Goal: Register for event/course

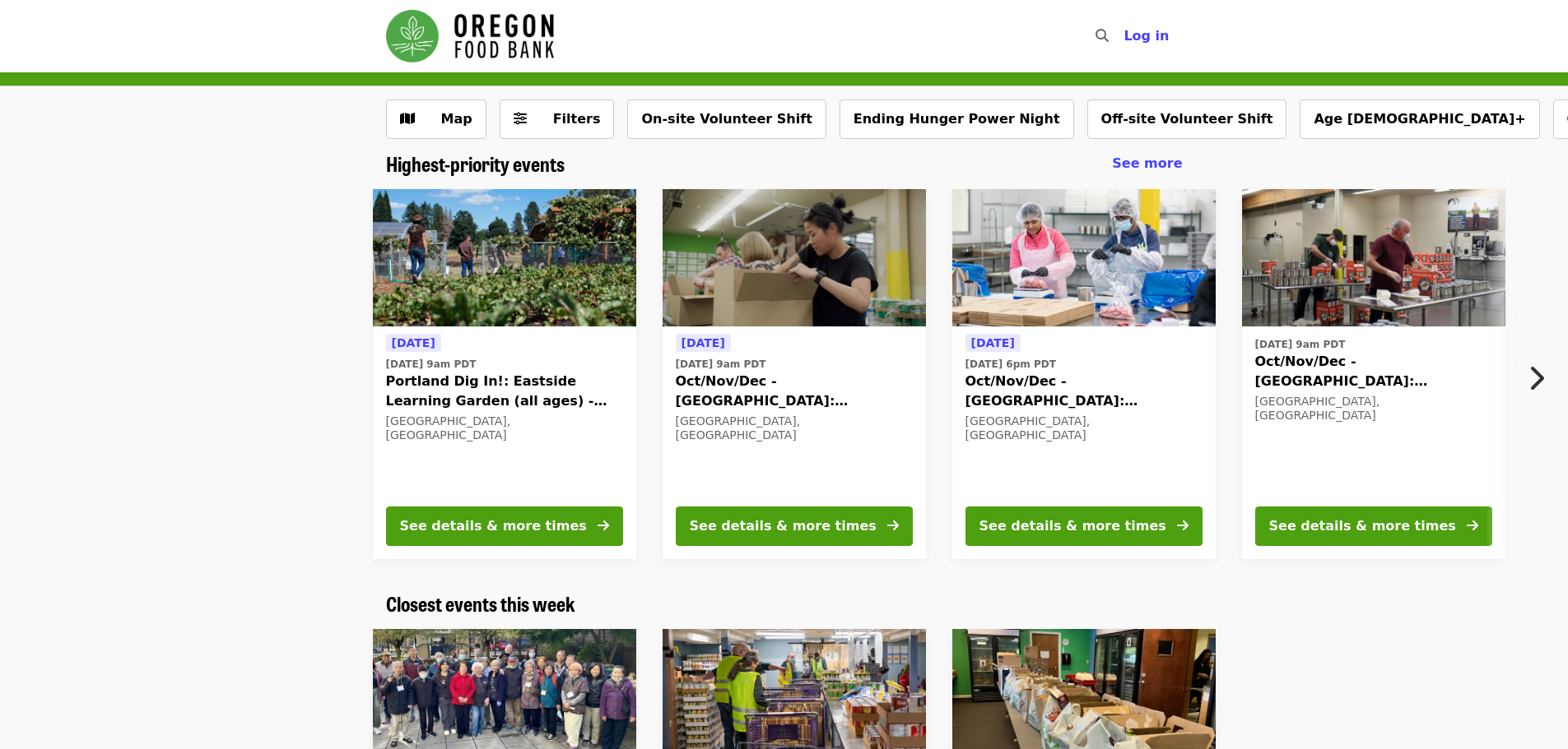
click at [1534, 381] on icon "chevron-right icon" at bounding box center [1535, 378] width 16 height 32
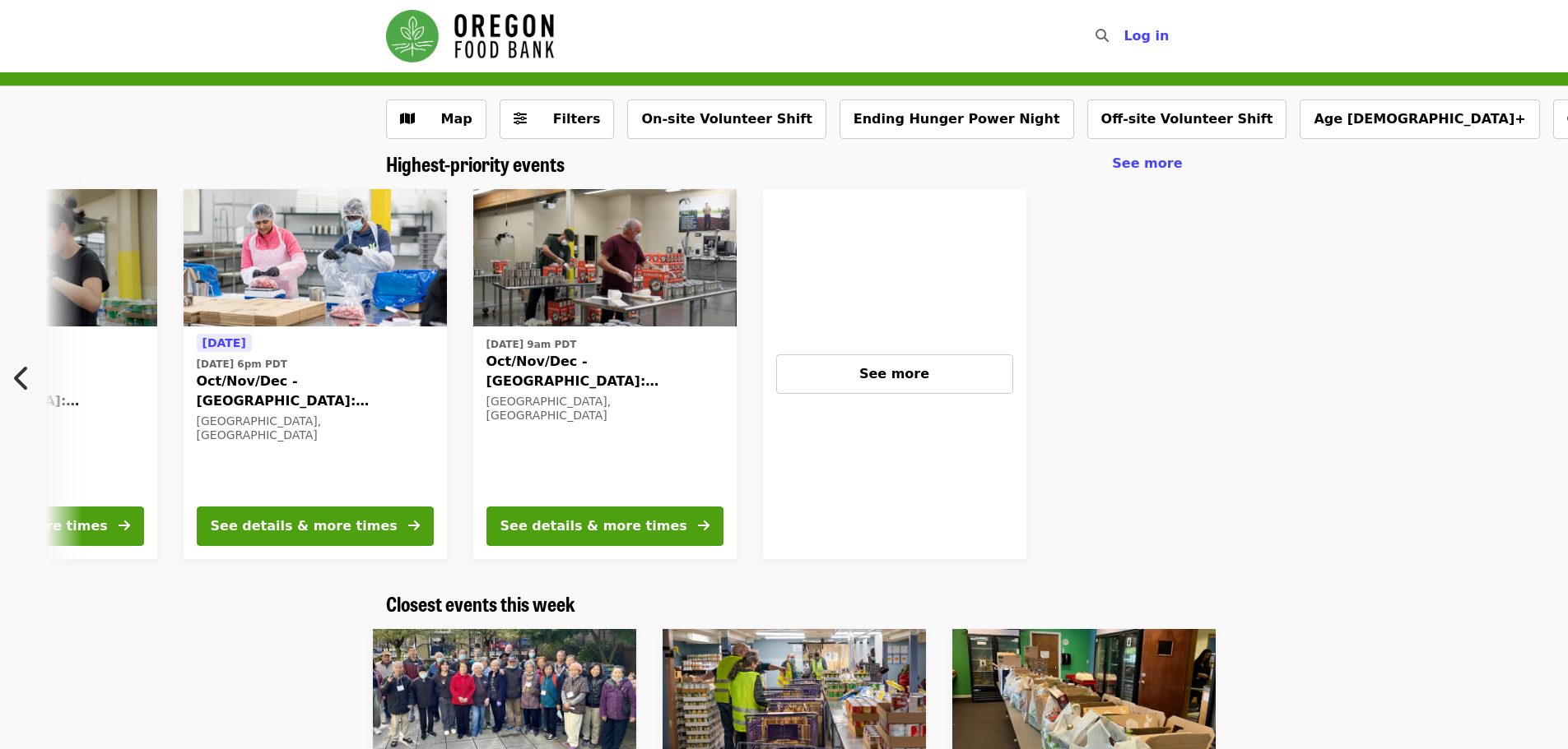
scroll to position [0, 771]
click at [942, 384] on button "See more" at bounding box center [894, 374] width 237 height 39
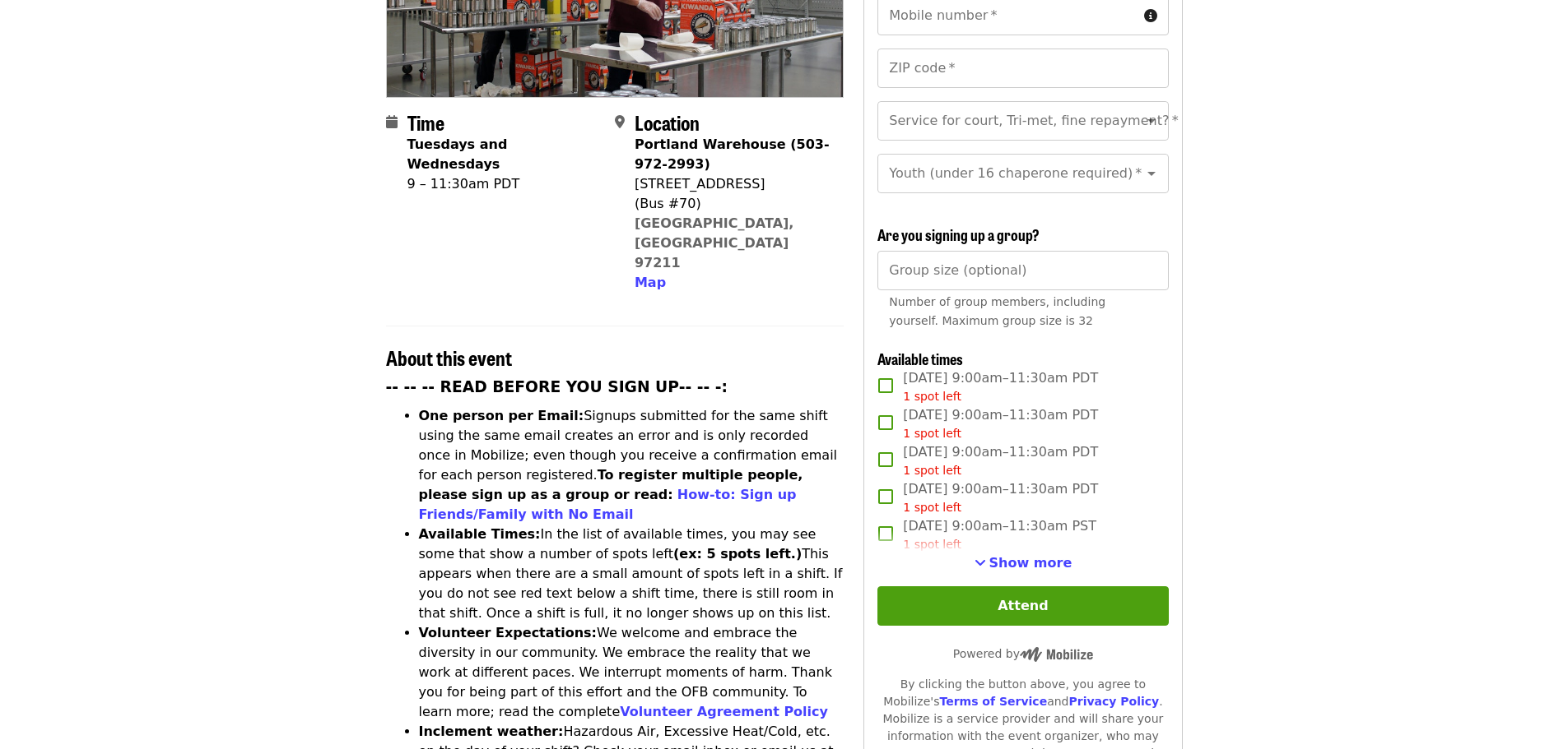
scroll to position [247, 0]
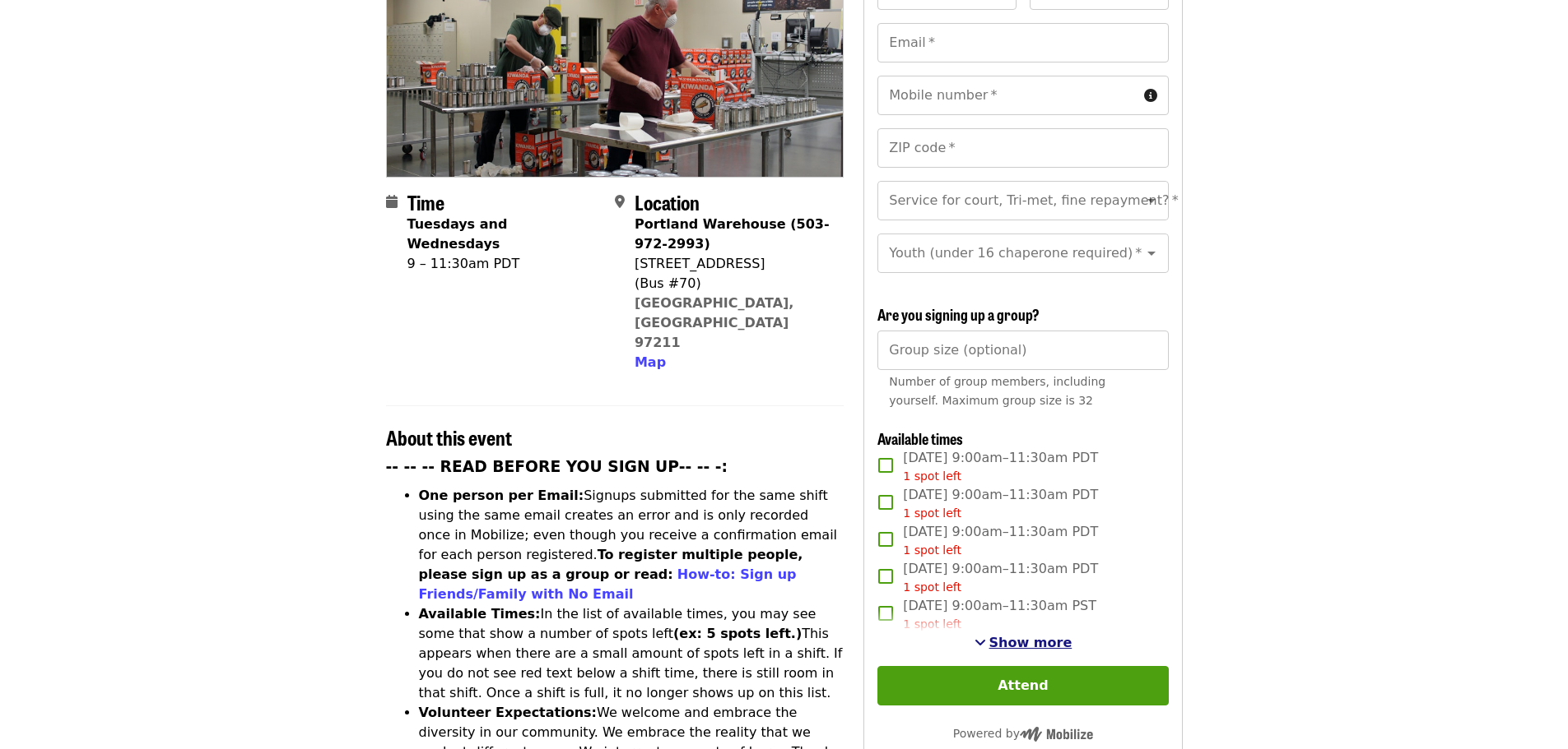
click at [998, 637] on span "Show more" at bounding box center [1030, 642] width 83 height 15
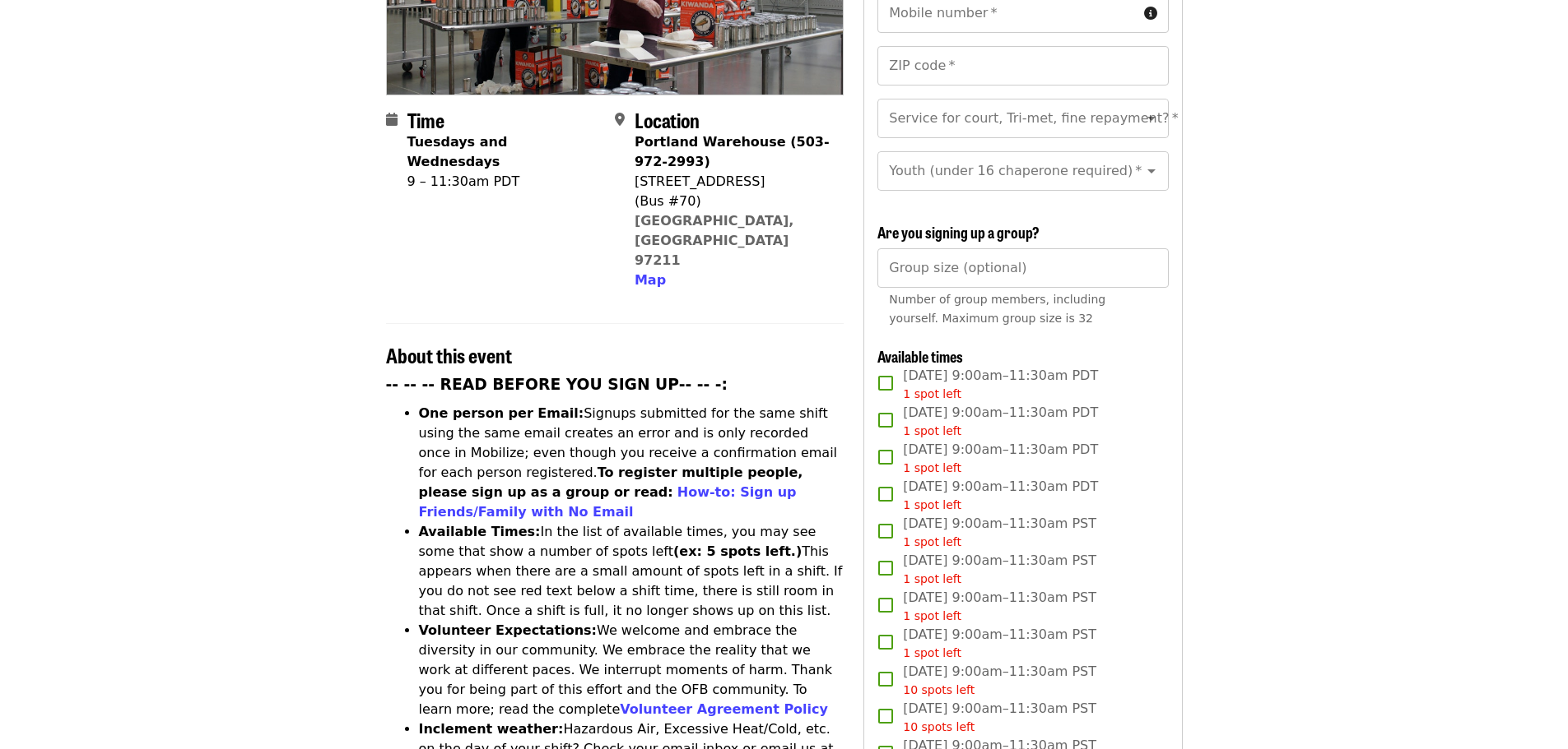
scroll to position [412, 0]
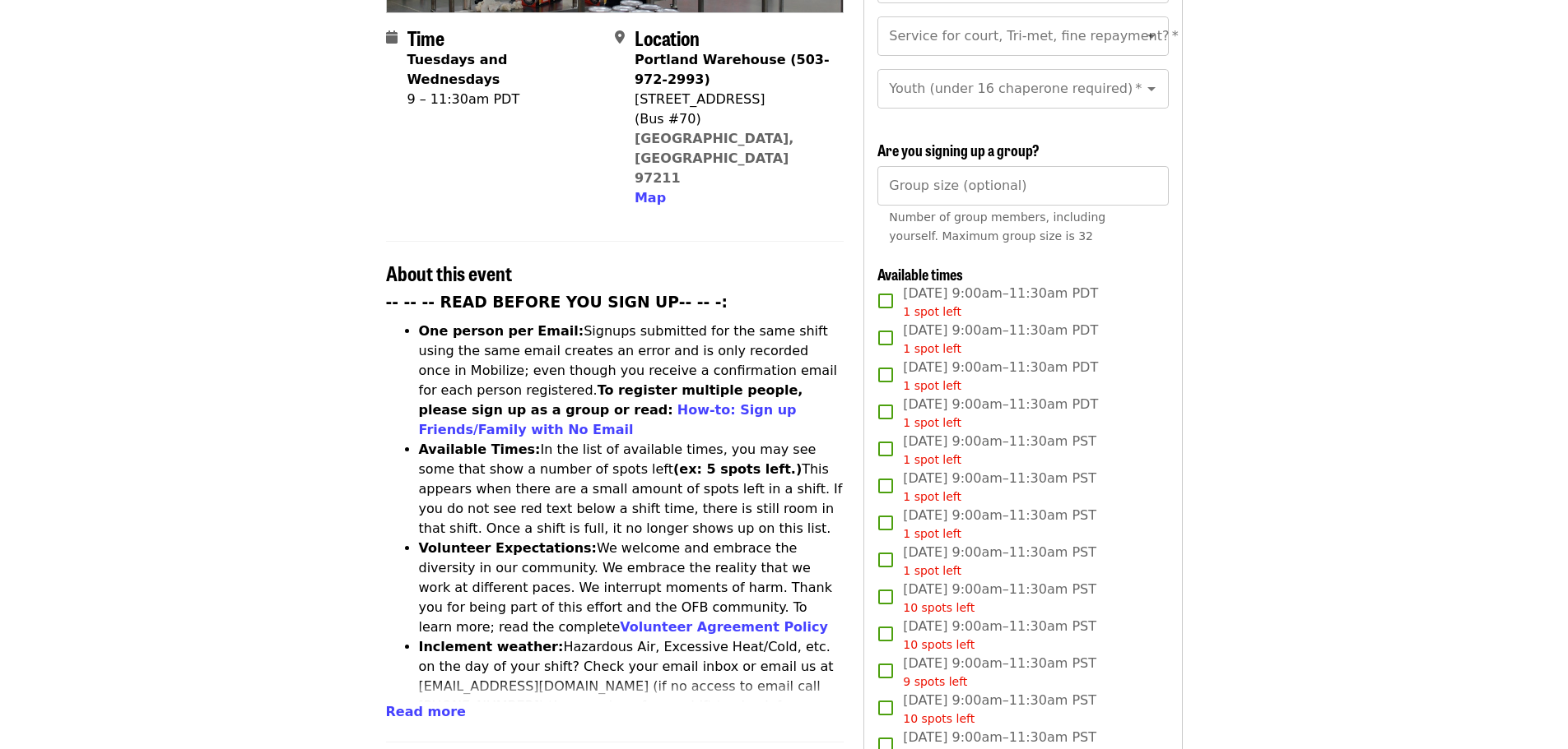
drag, startPoint x: 111, startPoint y: 450, endPoint x: 111, endPoint y: 438, distance: 12.0
click at [111, 449] on article "Oct/Nov/Dec - [GEOGRAPHIC_DATA]: Repack/Sort (age [DEMOGRAPHIC_DATA]+) Highest …" at bounding box center [784, 534] width 1568 height 1744
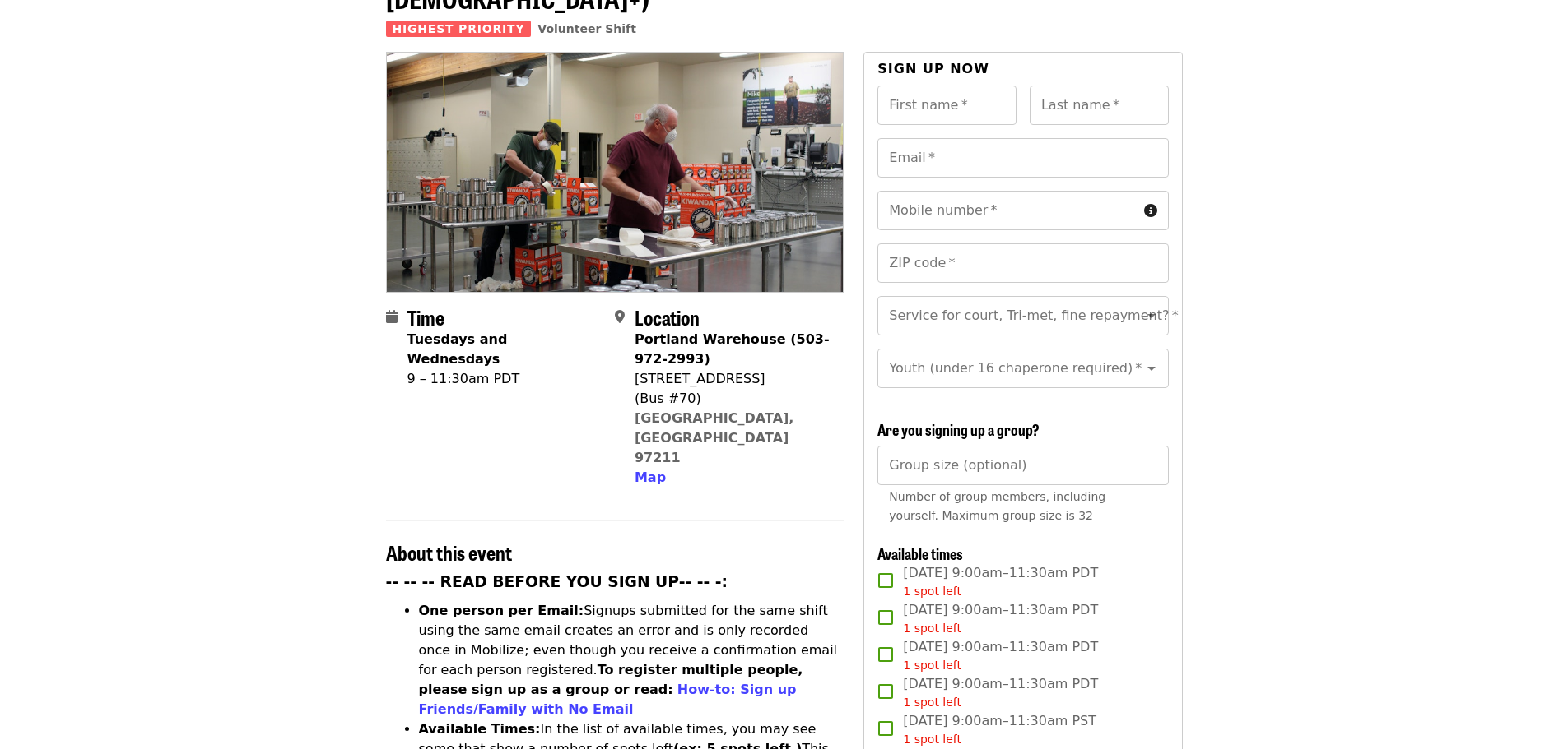
scroll to position [0, 0]
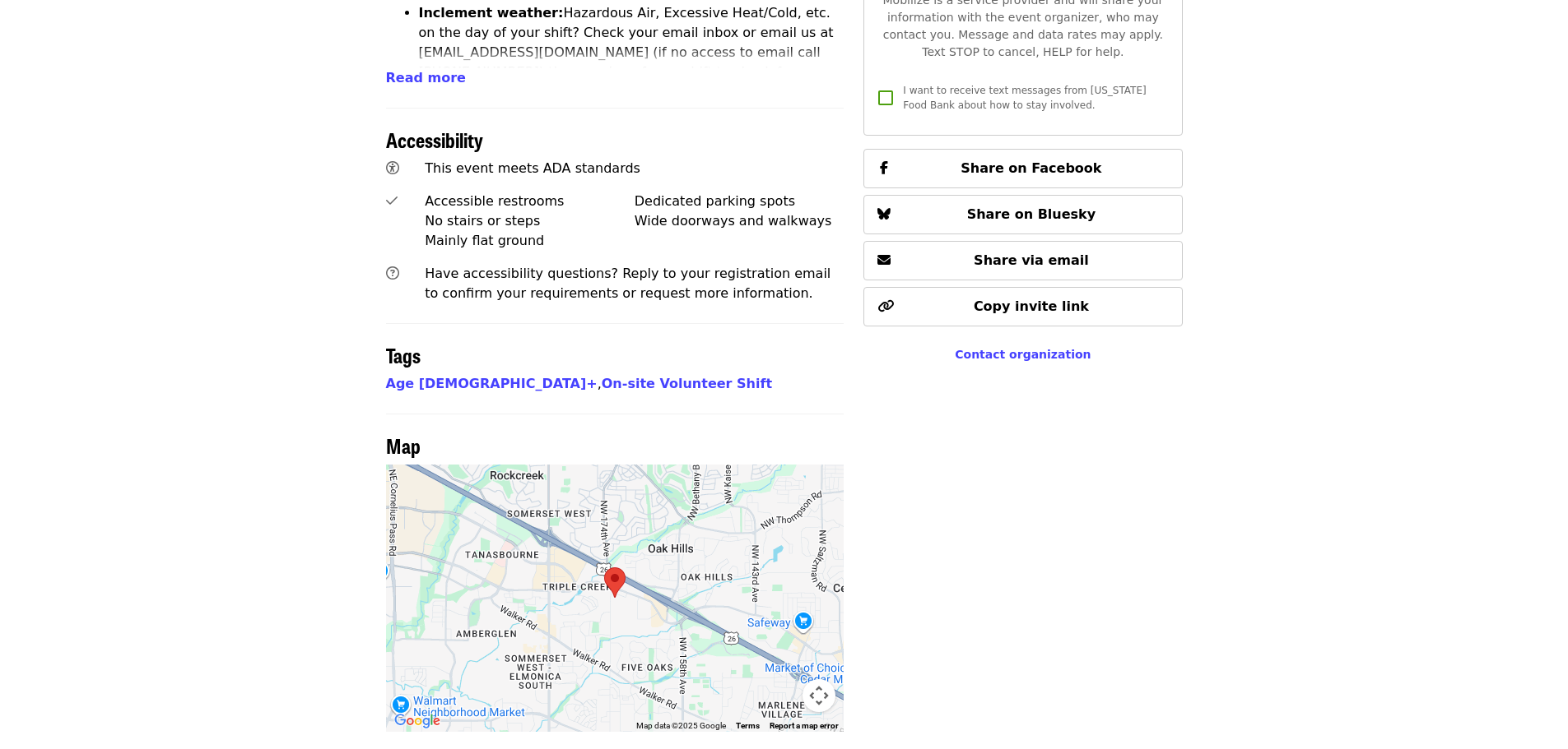
scroll to position [1210, 0]
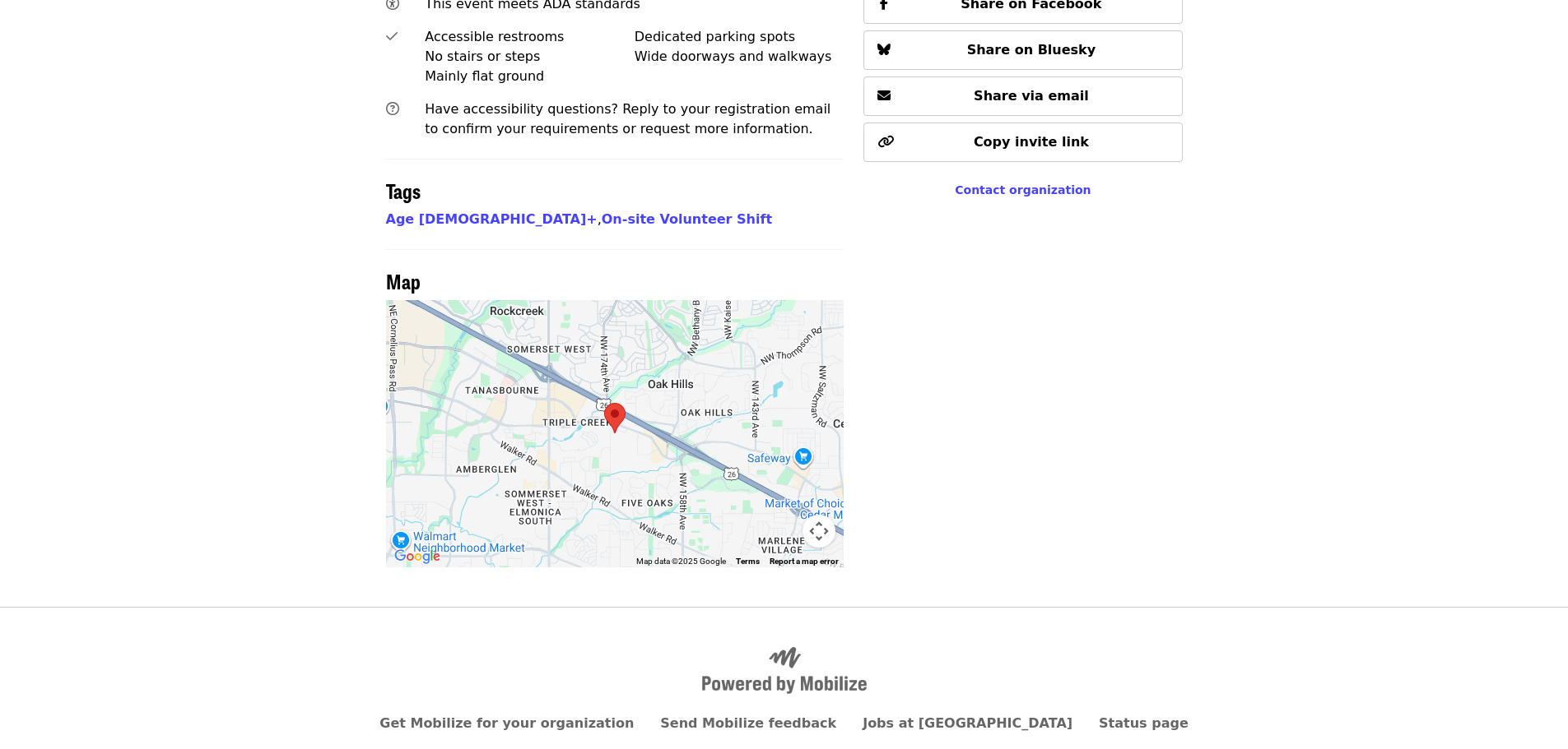
drag, startPoint x: 743, startPoint y: 413, endPoint x: 753, endPoint y: 418, distance: 11.2
click at [744, 414] on div at bounding box center [615, 434] width 458 height 267
click at [807, 514] on button "Map camera controls" at bounding box center [819, 531] width 33 height 33
click at [773, 433] on button "Zoom in" at bounding box center [777, 449] width 33 height 33
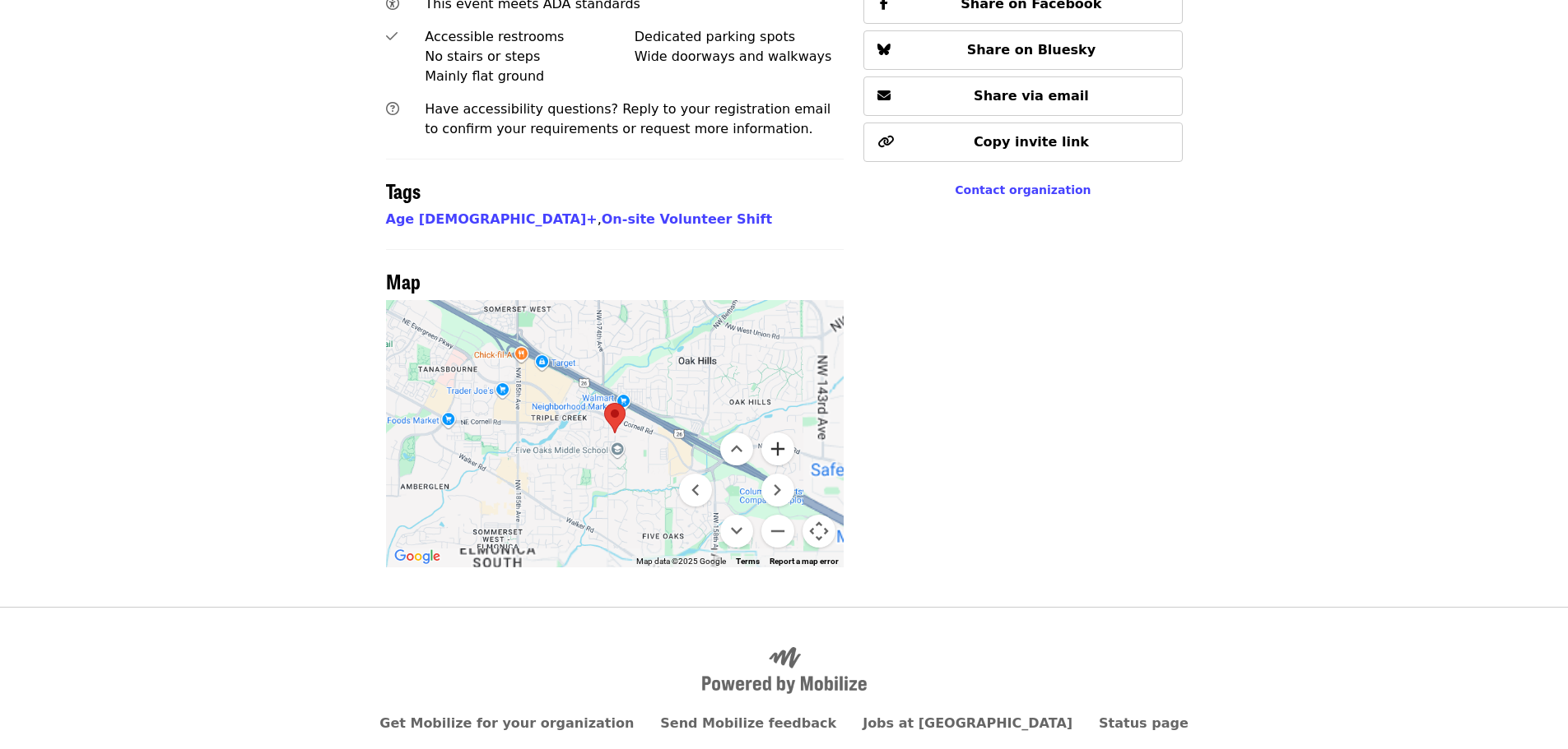
click at [773, 433] on button "Zoom in" at bounding box center [777, 449] width 33 height 33
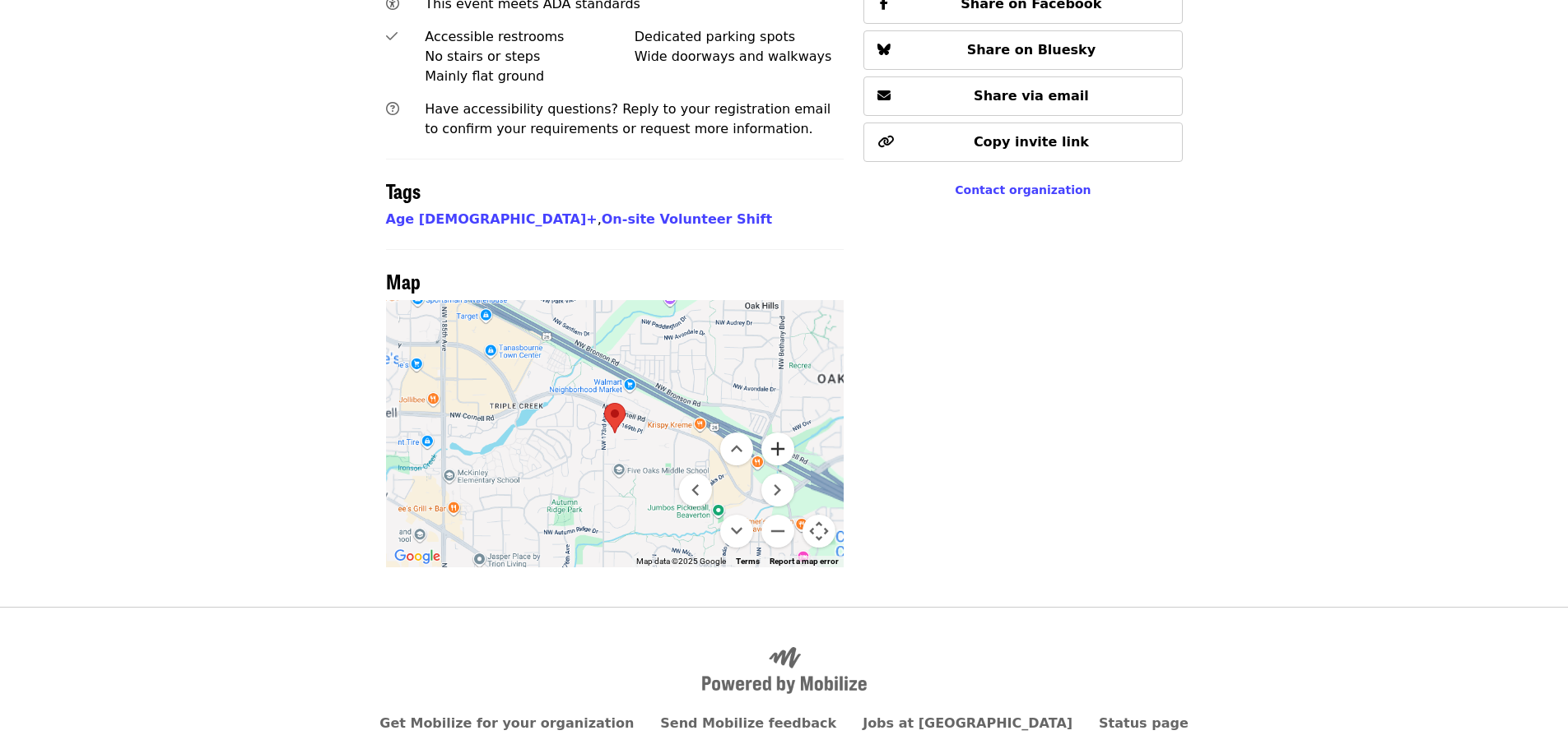
click at [774, 433] on button "Zoom in" at bounding box center [777, 449] width 33 height 33
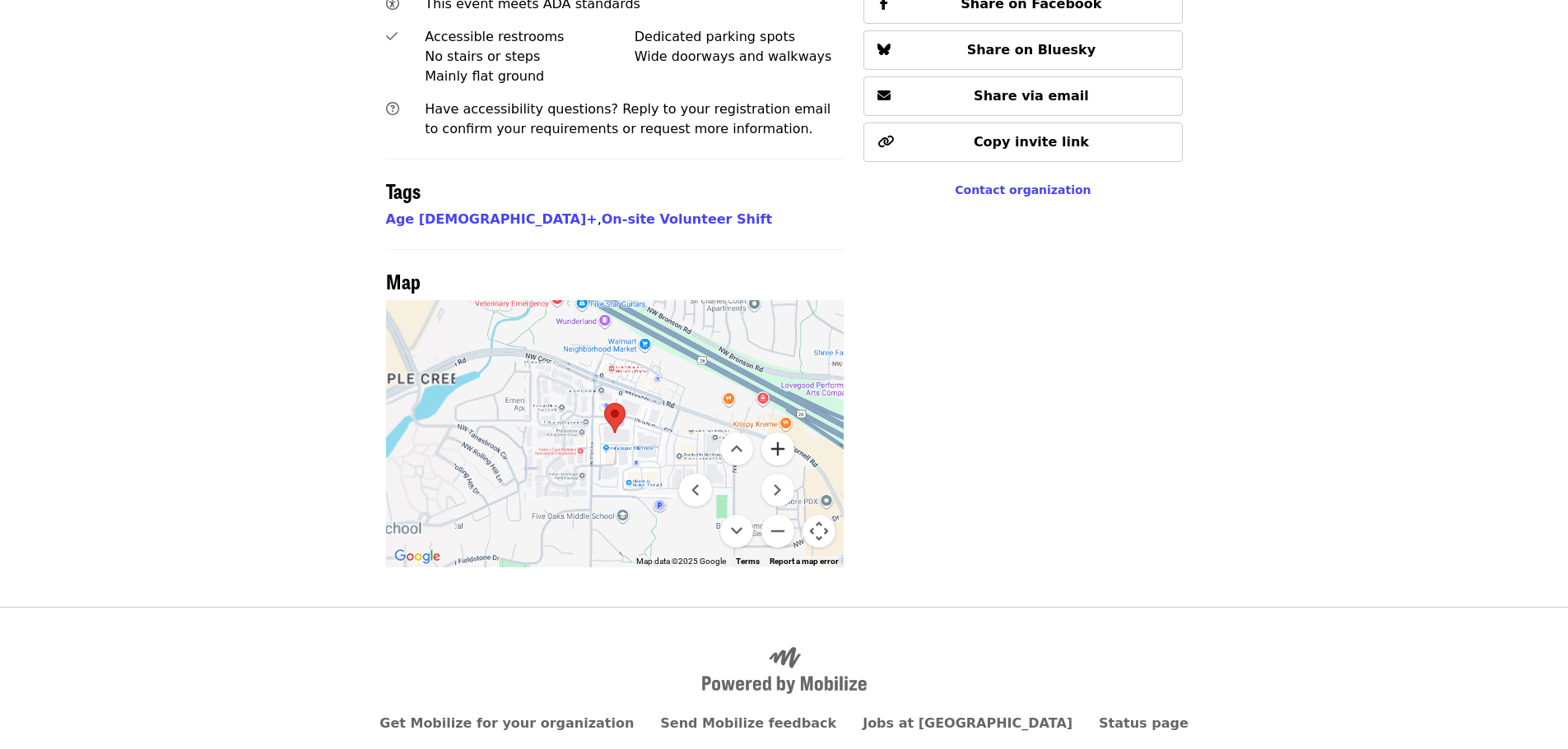
click at [774, 433] on button "Zoom in" at bounding box center [777, 449] width 33 height 33
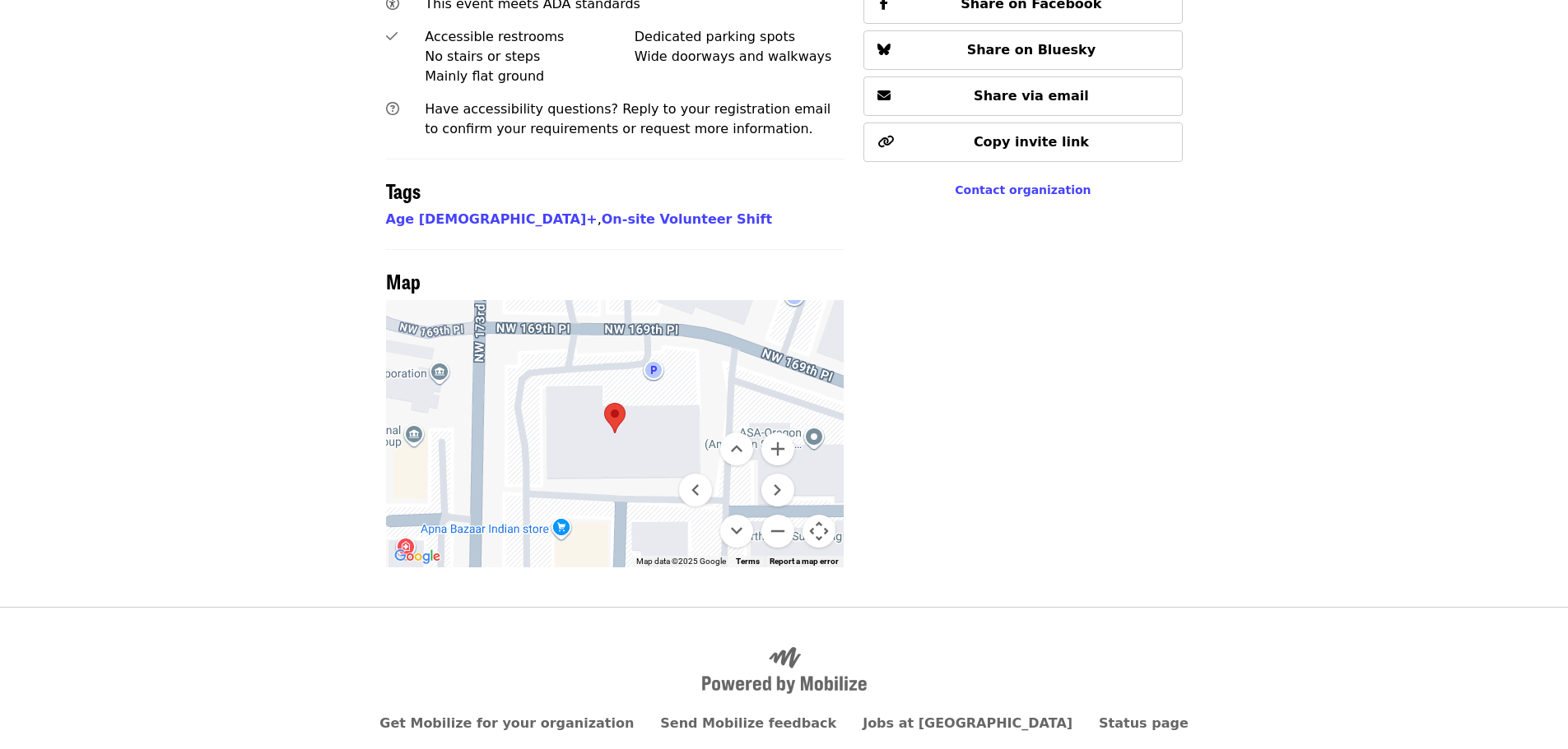
drag, startPoint x: 606, startPoint y: 413, endPoint x: 548, endPoint y: 350, distance: 85.6
click at [548, 350] on div at bounding box center [615, 434] width 458 height 267
drag, startPoint x: 733, startPoint y: 378, endPoint x: 743, endPoint y: 383, distance: 11.2
click at [743, 433] on button "Move up" at bounding box center [736, 449] width 33 height 33
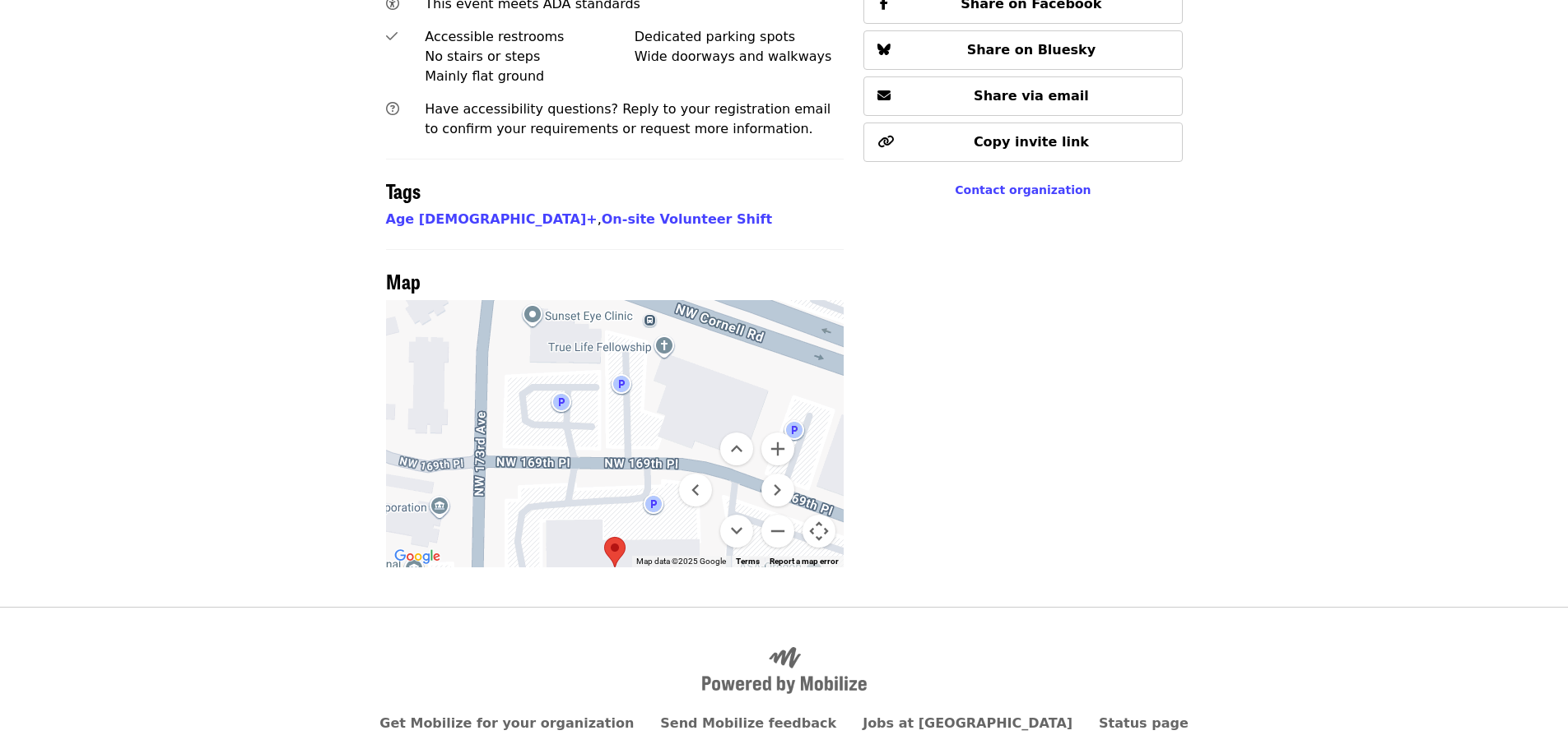
click at [719, 433] on menu at bounding box center [737, 490] width 115 height 115
click at [725, 433] on button "Move up" at bounding box center [736, 449] width 33 height 33
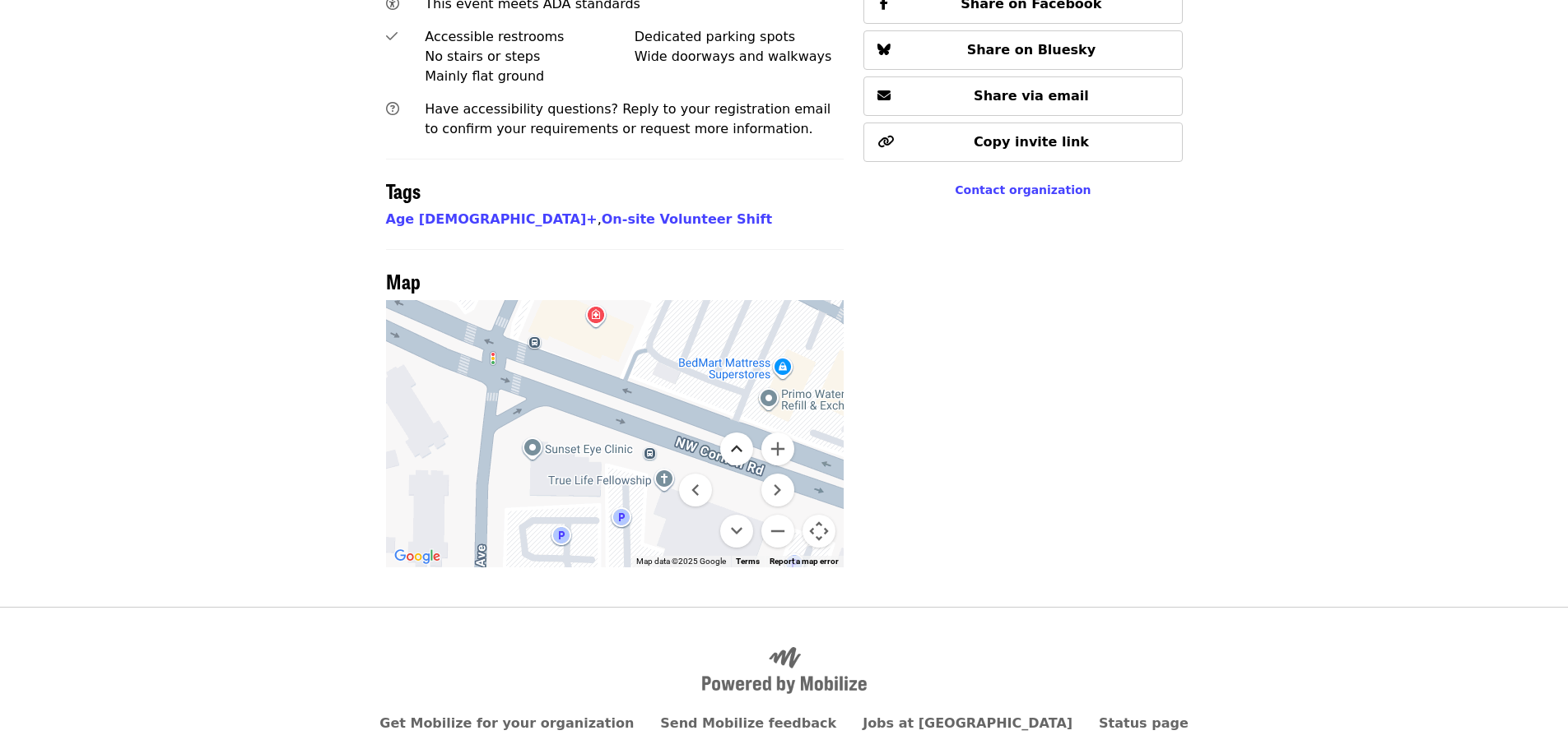
click at [731, 433] on button "Move up" at bounding box center [736, 449] width 33 height 33
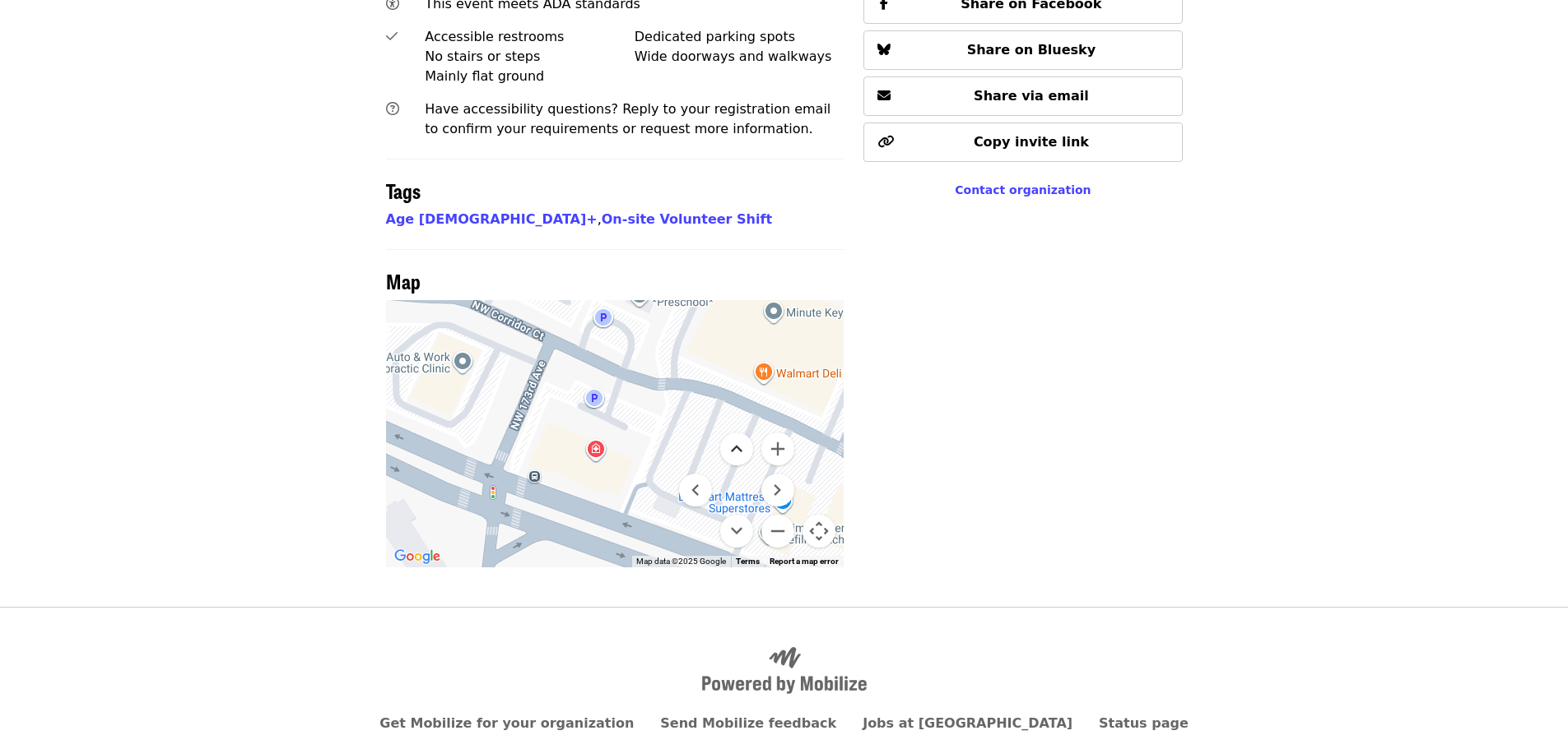
click at [732, 433] on button "Move up" at bounding box center [736, 449] width 33 height 33
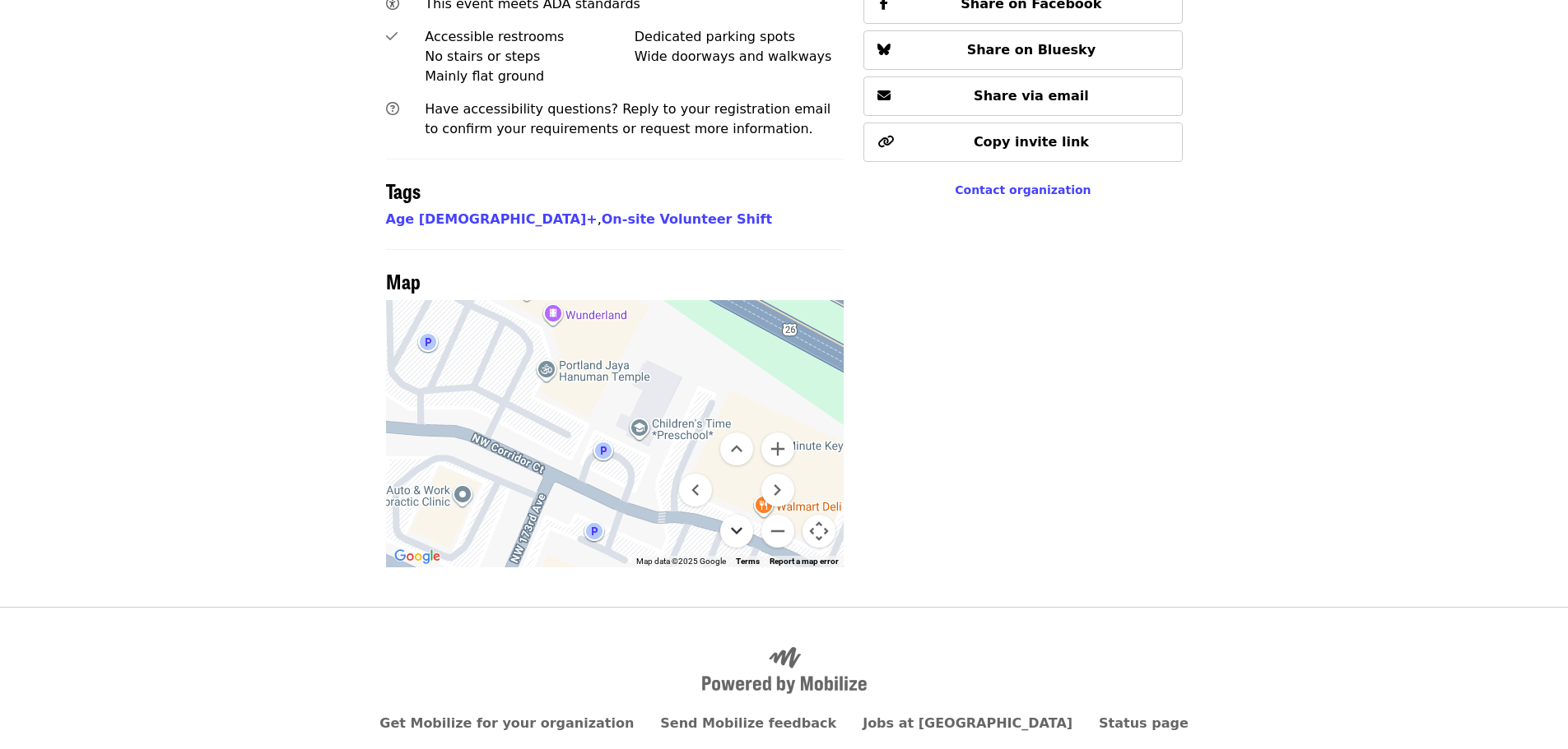
click at [743, 514] on button "Move down" at bounding box center [736, 531] width 33 height 33
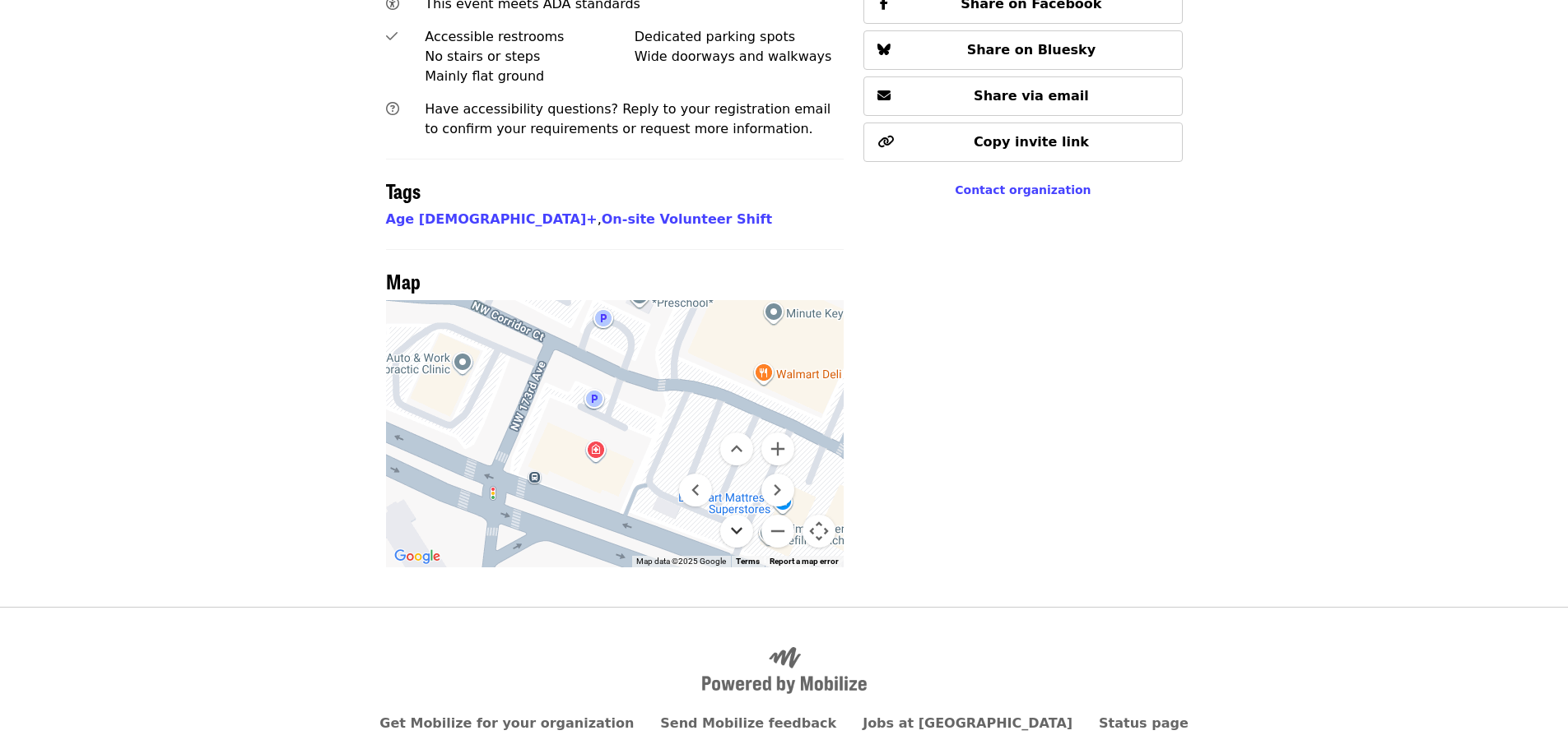
click at [743, 514] on button "Move down" at bounding box center [736, 531] width 33 height 33
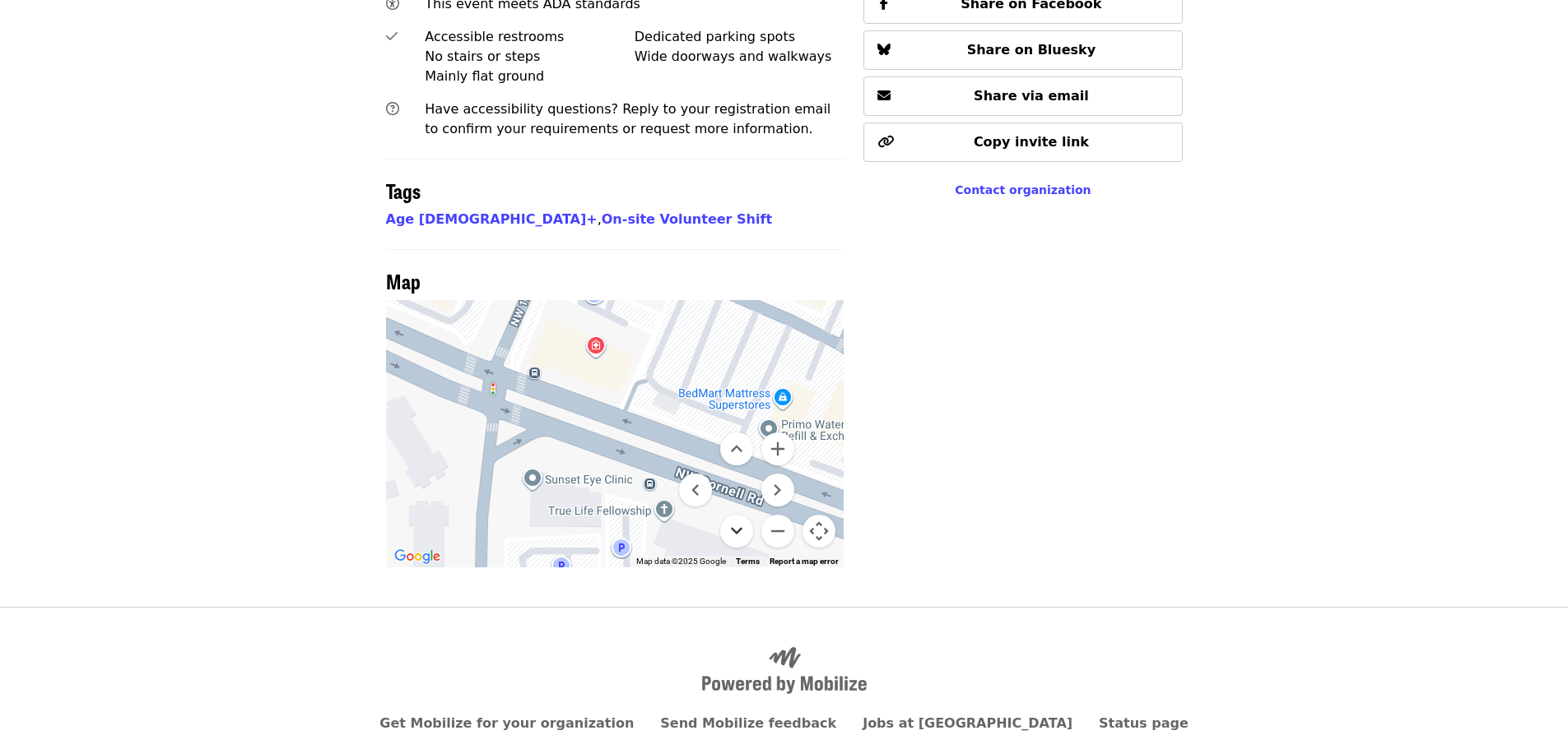
click at [742, 514] on button "Move down" at bounding box center [736, 531] width 33 height 33
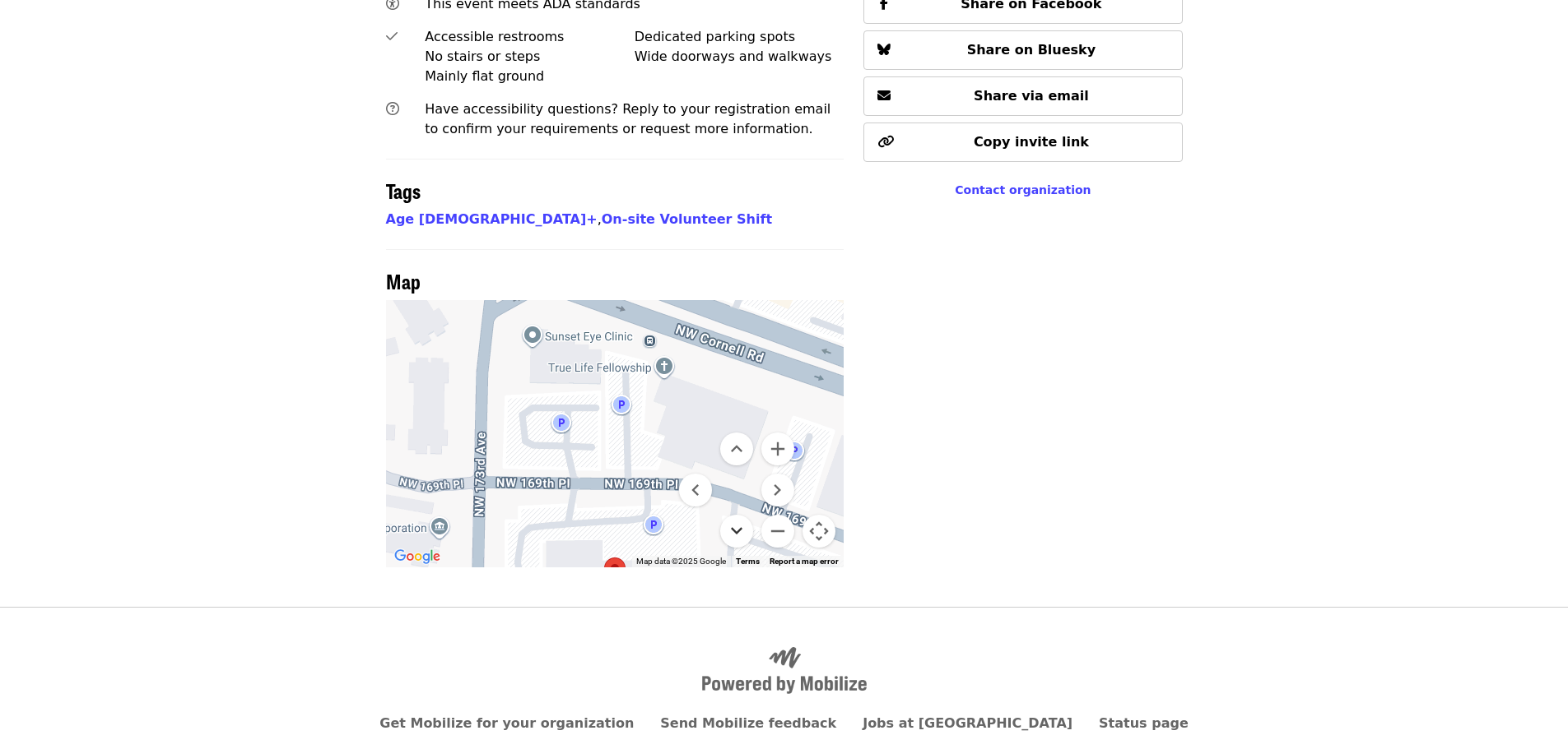
click at [742, 514] on button "Move down" at bounding box center [736, 531] width 33 height 33
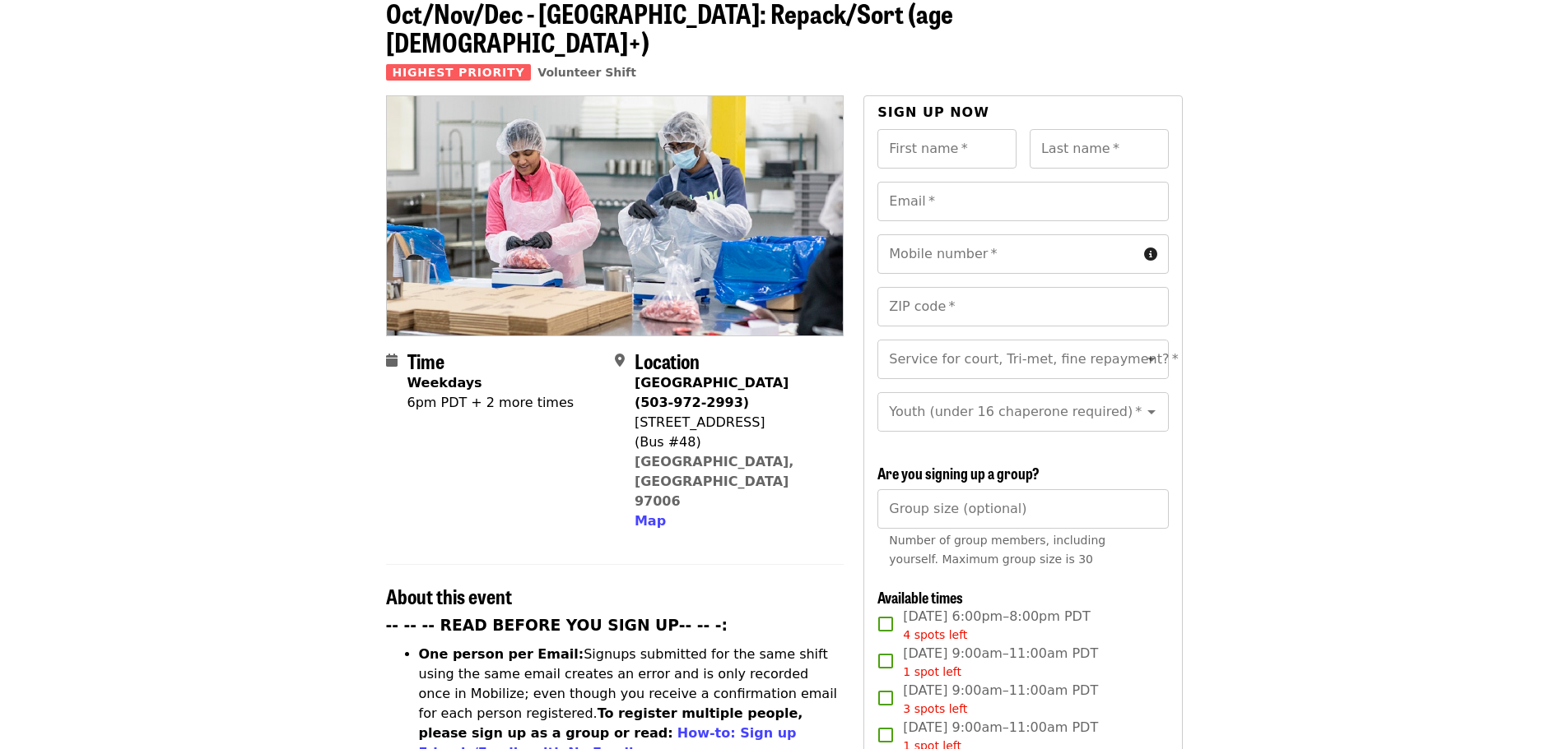
scroll to position [0, 0]
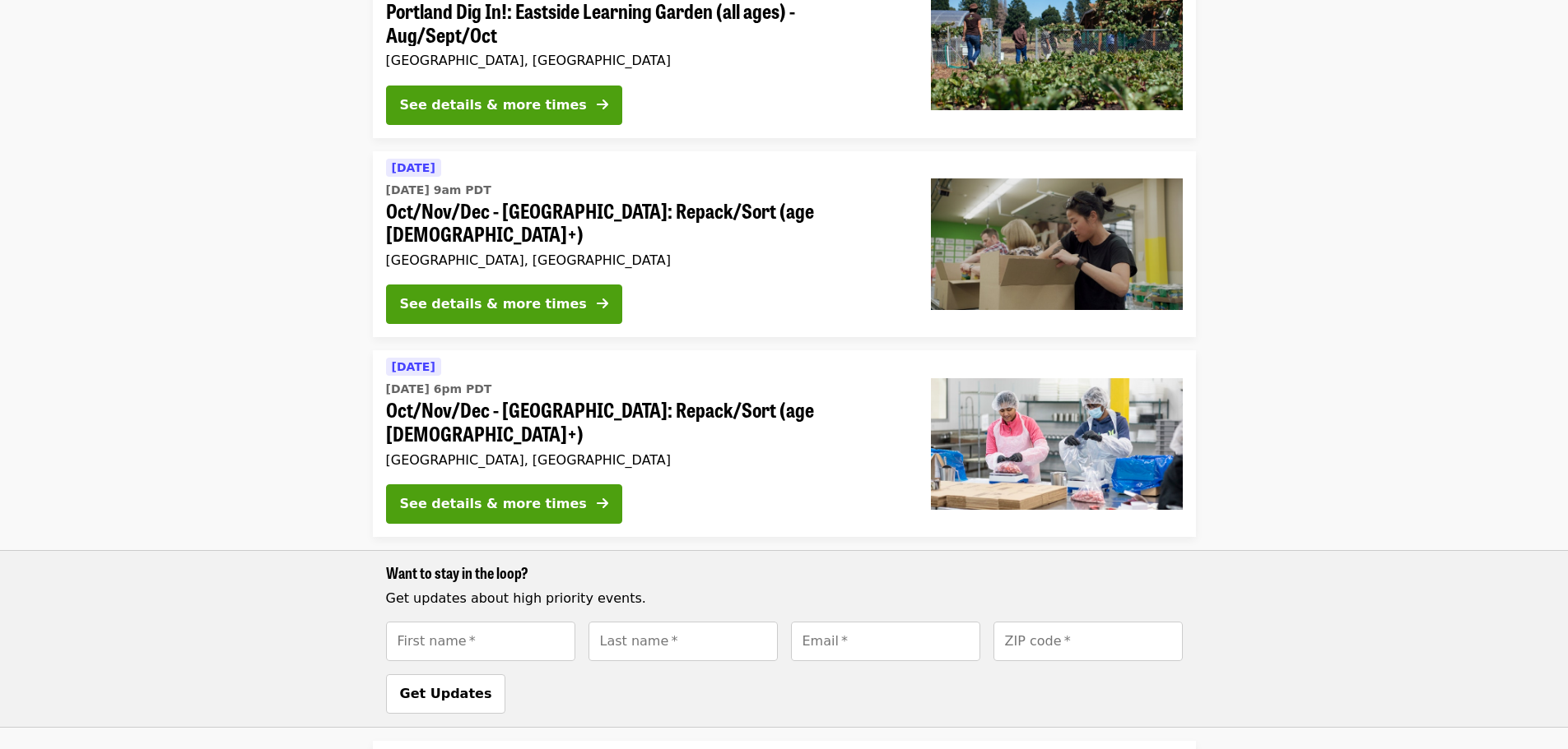
scroll to position [2, 0]
